Goal: Information Seeking & Learning: Understand process/instructions

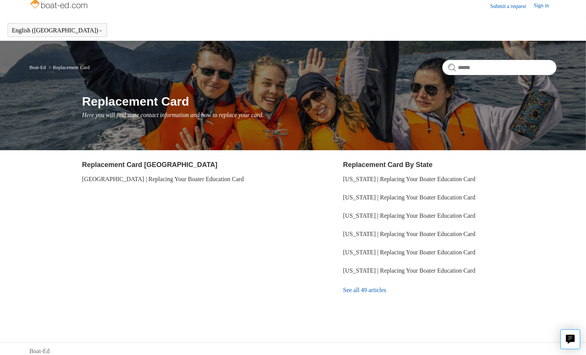
scroll to position [12, 0]
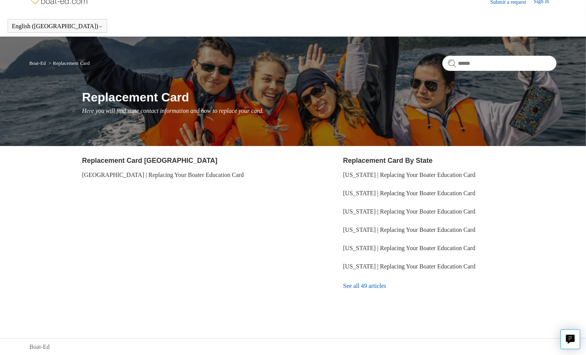
click at [362, 283] on link "See all 49 articles" at bounding box center [450, 285] width 214 height 21
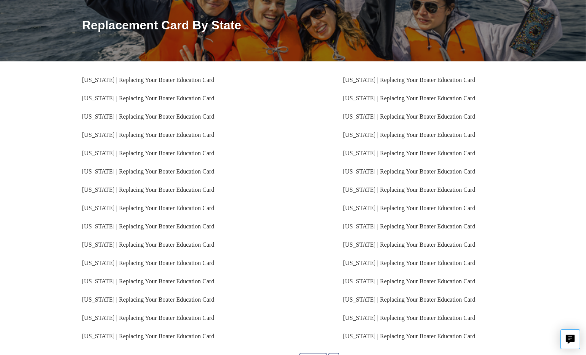
scroll to position [141, 0]
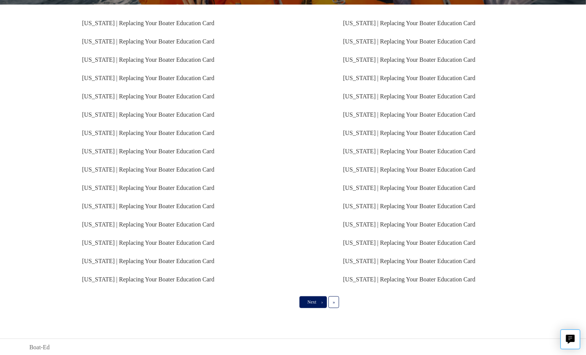
click at [316, 302] on span "Next" at bounding box center [311, 301] width 9 height 5
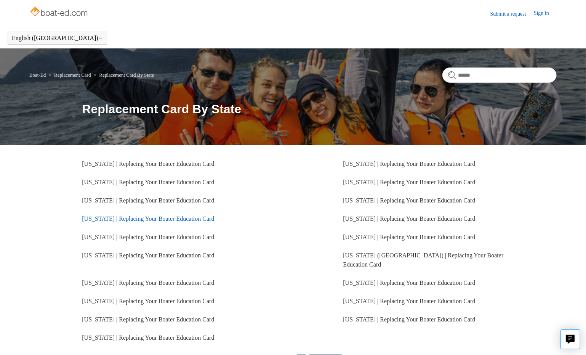
click at [93, 220] on link "[US_STATE] | Replacing Your Boater Education Card" at bounding box center [148, 218] width 132 height 6
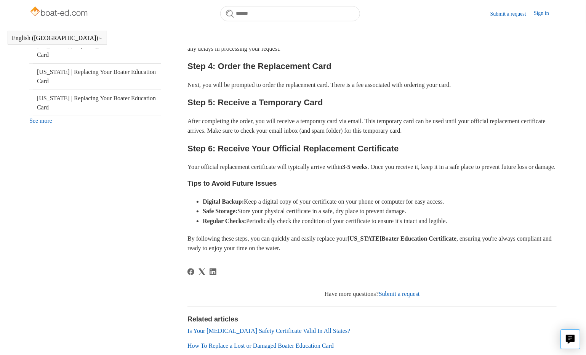
scroll to position [398, 0]
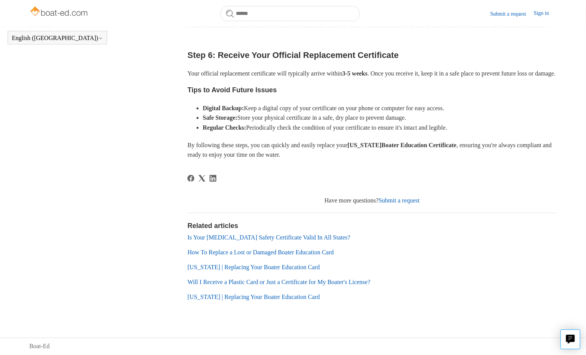
click at [405, 202] on link "Submit a request" at bounding box center [399, 200] width 41 height 6
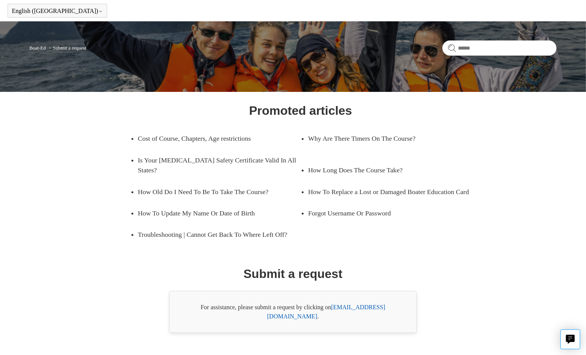
scroll to position [35, 0]
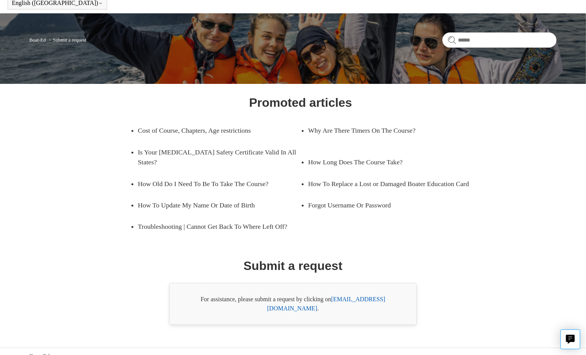
click at [372, 296] on link "[EMAIL_ADDRESS][DOMAIN_NAME]" at bounding box center [326, 304] width 118 height 16
drag, startPoint x: 6, startPoint y: 155, endPoint x: 5, endPoint y: 160, distance: 5.1
click at [5, 160] on main "Boat-Ed Submit a request Promoted articles Cost of Course, Chapters, Age restri…" at bounding box center [293, 168] width 586 height 311
